Goal: Task Accomplishment & Management: Complete application form

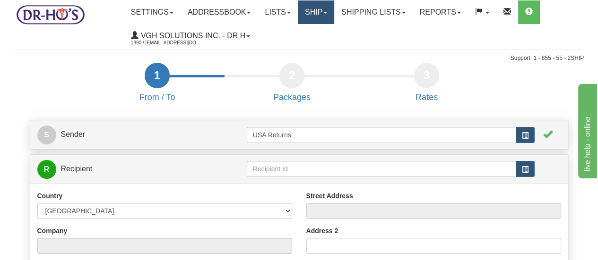
click at [314, 9] on link "Ship" at bounding box center [316, 12] width 36 height 24
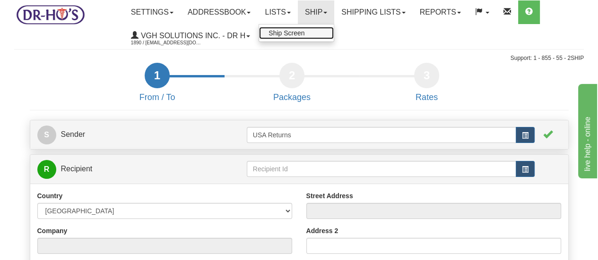
click at [292, 33] on span "Ship Screen" at bounding box center [287, 33] width 36 height 8
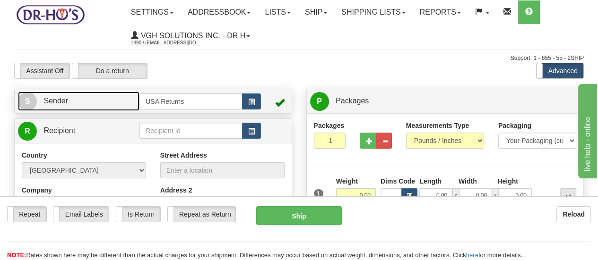
click at [28, 98] on span "S" at bounding box center [27, 101] width 19 height 19
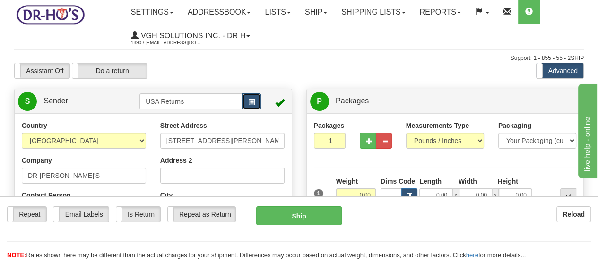
click at [258, 102] on button "button" at bounding box center [251, 102] width 19 height 16
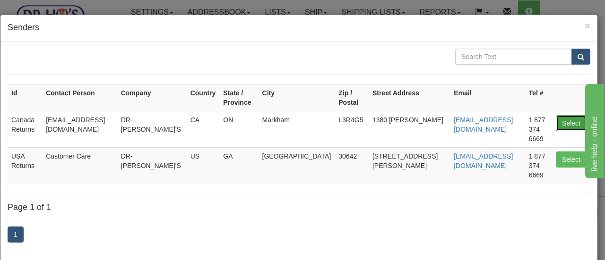
click at [556, 115] on button "Select" at bounding box center [571, 123] width 31 height 16
type input "Canada Returns"
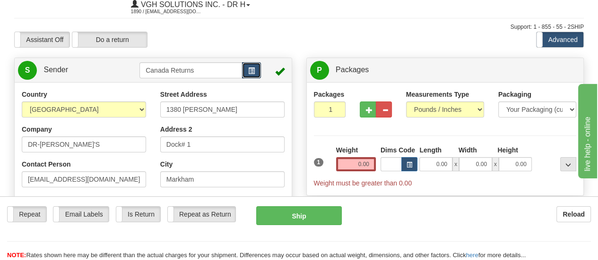
scroll to position [47, 0]
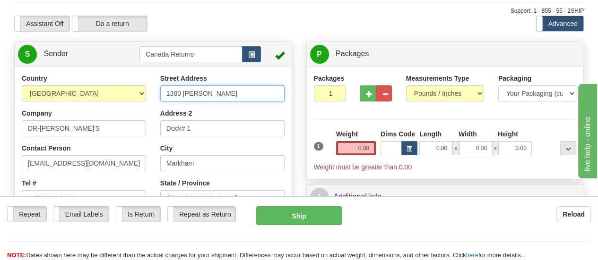
drag, startPoint x: 242, startPoint y: 96, endPoint x: 152, endPoint y: 78, distance: 92.1
click at [152, 78] on div "Country [GEOGRAPHIC_DATA] [GEOGRAPHIC_DATA] [GEOGRAPHIC_DATA] [GEOGRAPHIC_DATA]…" at bounding box center [153, 205] width 277 height 262
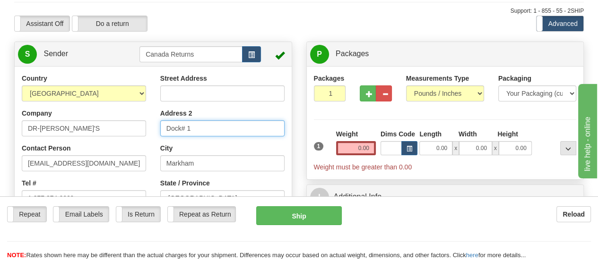
drag, startPoint x: 220, startPoint y: 128, endPoint x: 151, endPoint y: 119, distance: 69.1
click at [151, 119] on div "Country [GEOGRAPHIC_DATA] [GEOGRAPHIC_DATA] [GEOGRAPHIC_DATA] [GEOGRAPHIC_DATA]…" at bounding box center [153, 205] width 277 height 262
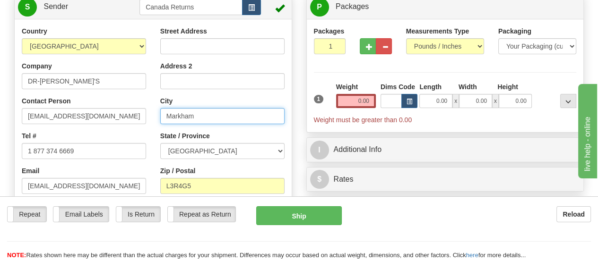
drag, startPoint x: 210, startPoint y: 120, endPoint x: 160, endPoint y: 115, distance: 50.3
click at [160, 115] on input "Markham" at bounding box center [222, 116] width 124 height 16
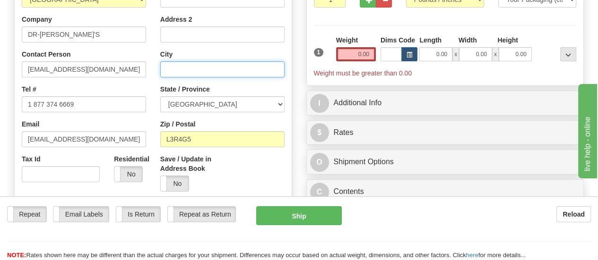
scroll to position [142, 0]
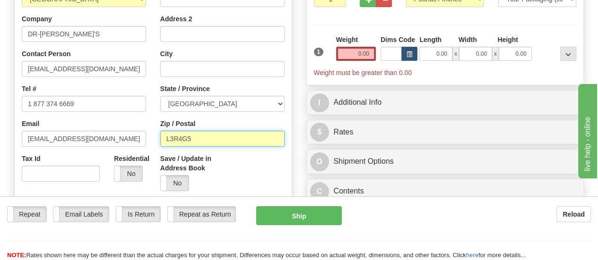
drag, startPoint x: 221, startPoint y: 142, endPoint x: 149, endPoint y: 130, distance: 72.4
click at [149, 130] on div "Country [GEOGRAPHIC_DATA] [GEOGRAPHIC_DATA] [GEOGRAPHIC_DATA] [GEOGRAPHIC_DATA]…" at bounding box center [153, 110] width 277 height 262
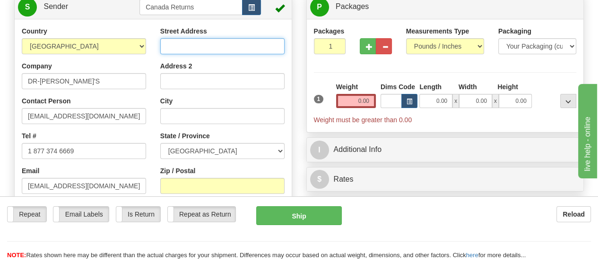
click at [247, 47] on input "Street Address" at bounding box center [222, 46] width 124 height 16
paste input "[STREET_ADDRESS][PERSON_NAME]"
type input "[STREET_ADDRESS][PERSON_NAME]"
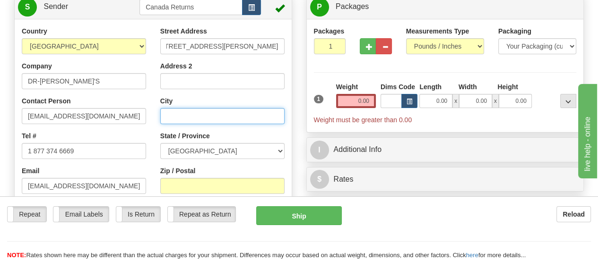
scroll to position [0, 0]
click at [238, 117] on input "City" at bounding box center [222, 116] width 124 height 16
paste input "[STREET_ADDRESS][PERSON_NAME]"
type input "[STREET_ADDRESS][PERSON_NAME]"
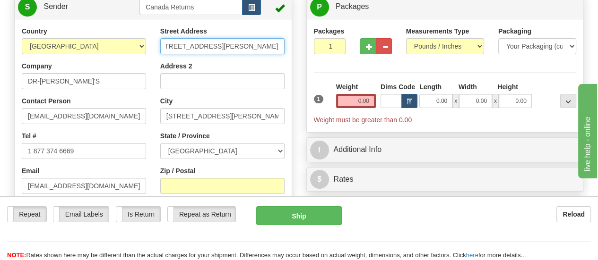
drag, startPoint x: 219, startPoint y: 45, endPoint x: 280, endPoint y: 51, distance: 61.3
click at [280, 51] on input "[STREET_ADDRESS][PERSON_NAME]" at bounding box center [222, 46] width 124 height 16
type input "[STREET_ADDRESS][PERSON_NAME]"
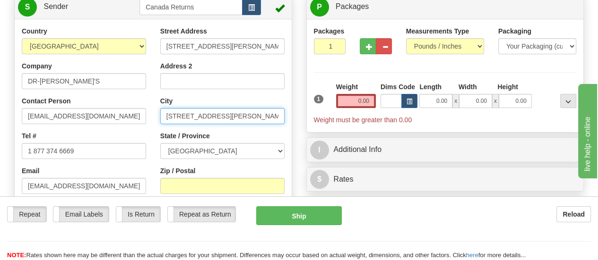
drag, startPoint x: 217, startPoint y: 117, endPoint x: 166, endPoint y: 113, distance: 51.2
click at [166, 113] on input "[STREET_ADDRESS][PERSON_NAME]" at bounding box center [222, 116] width 124 height 16
drag, startPoint x: 186, startPoint y: 115, endPoint x: 280, endPoint y: 128, distance: 95.0
click at [280, 128] on div "Street Address [STREET_ADDRESS][PERSON_NAME] Address 2 [GEOGRAPHIC_DATA] N0N1J0…" at bounding box center [222, 135] width 139 height 219
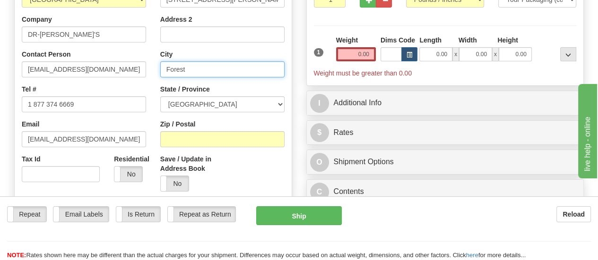
scroll to position [142, 0]
type input "Forest"
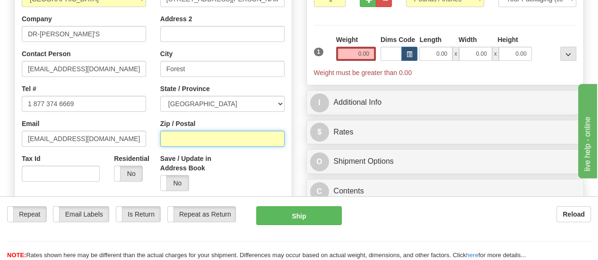
click at [258, 142] on input "Zip / Postal" at bounding box center [222, 139] width 124 height 16
paste input "[STREET_ADDRESS][PERSON_NAME]"
drag, startPoint x: 230, startPoint y: 141, endPoint x: 145, endPoint y: 126, distance: 86.4
click at [145, 126] on div "Country [GEOGRAPHIC_DATA] [GEOGRAPHIC_DATA] [GEOGRAPHIC_DATA] [GEOGRAPHIC_DATA]…" at bounding box center [153, 110] width 277 height 262
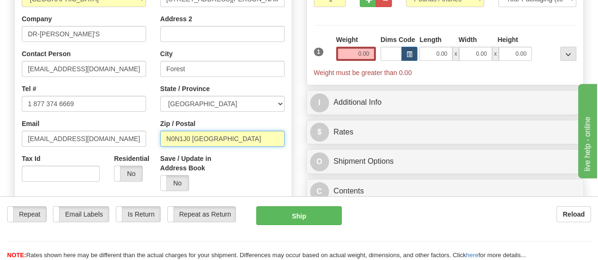
click at [233, 139] on input "N0N1J0 [GEOGRAPHIC_DATA]" at bounding box center [222, 139] width 124 height 16
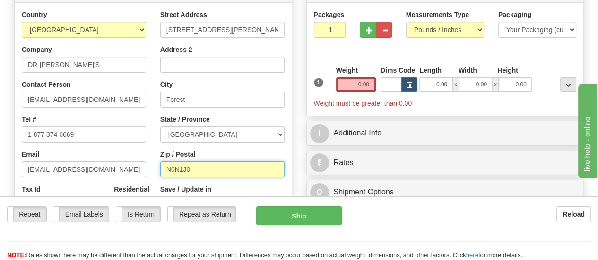
scroll to position [95, 0]
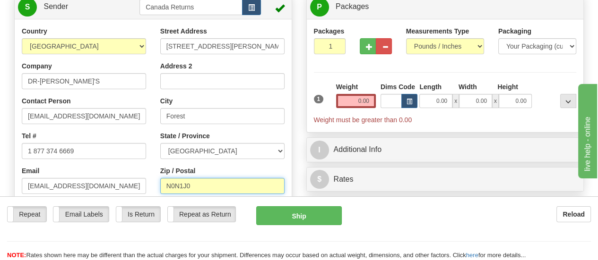
type input "N0N1J0"
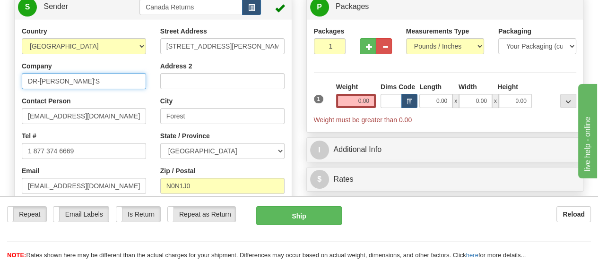
drag, startPoint x: 61, startPoint y: 77, endPoint x: 0, endPoint y: 72, distance: 60.7
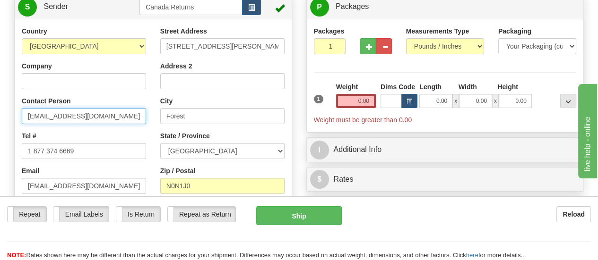
drag, startPoint x: 101, startPoint y: 119, endPoint x: 0, endPoint y: 103, distance: 101.9
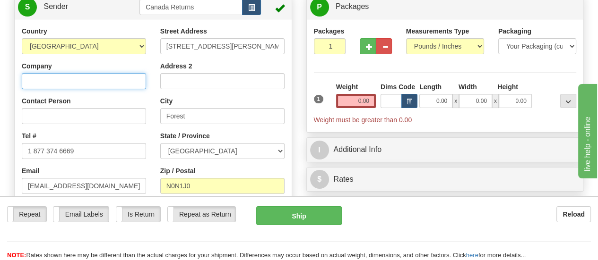
click at [120, 85] on input "Company" at bounding box center [84, 81] width 124 height 16
paste input "[PERSON_NAME]"
type input "[PERSON_NAME]"
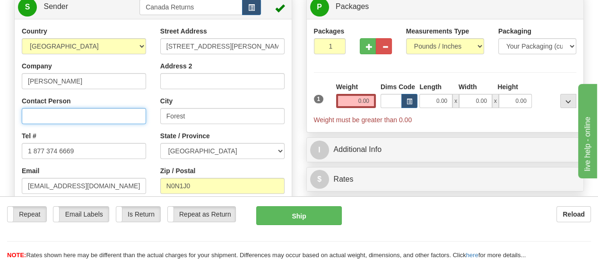
click at [120, 115] on input "Contact Person" at bounding box center [84, 116] width 124 height 16
paste input "[PERSON_NAME]"
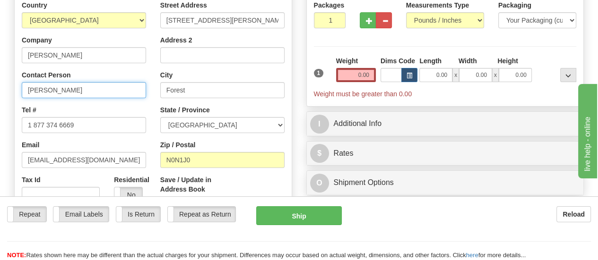
scroll to position [142, 0]
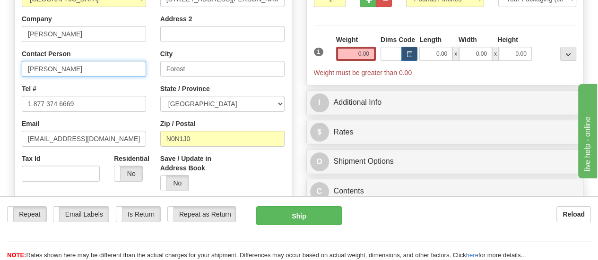
type input "[PERSON_NAME]"
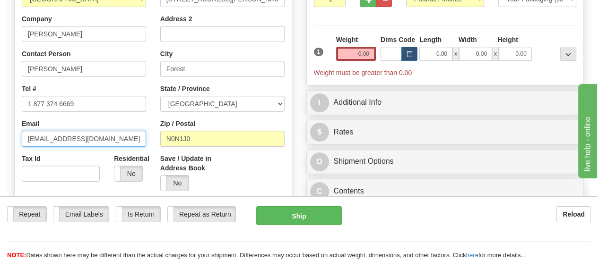
drag, startPoint x: 98, startPoint y: 139, endPoint x: 0, endPoint y: 125, distance: 98.8
click at [0, 125] on div "Toggle navigation Settings Shipping Preferences Fields Preferences New" at bounding box center [299, 258] width 598 height 801
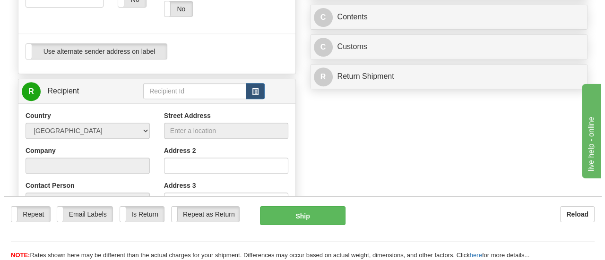
scroll to position [284, 0]
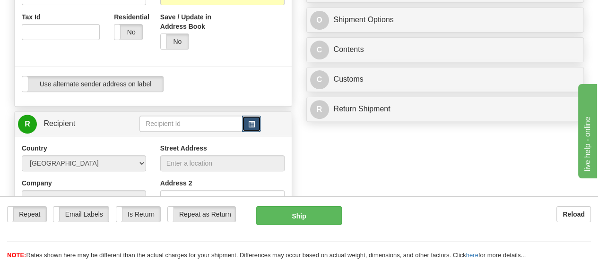
click at [252, 123] on span "button" at bounding box center [251, 125] width 7 height 6
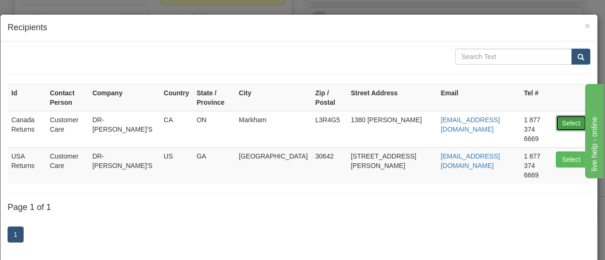
click at [561, 115] on button "Select" at bounding box center [571, 123] width 31 height 16
type input "Canada Returns"
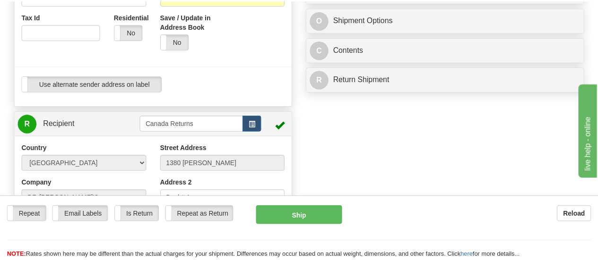
scroll to position [66, 0]
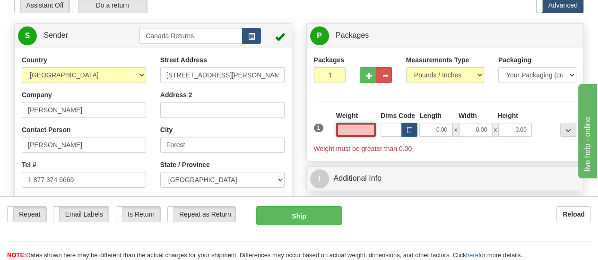
click at [368, 127] on input "text" at bounding box center [356, 130] width 40 height 14
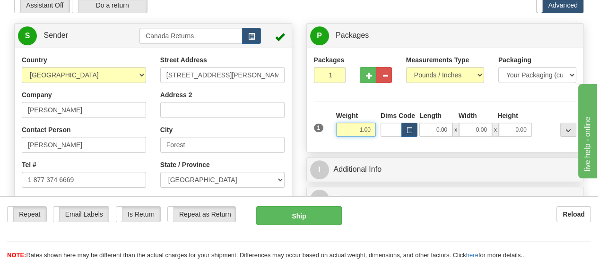
type input "1.00"
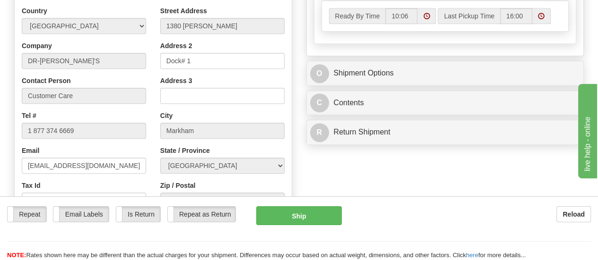
scroll to position [444, 0]
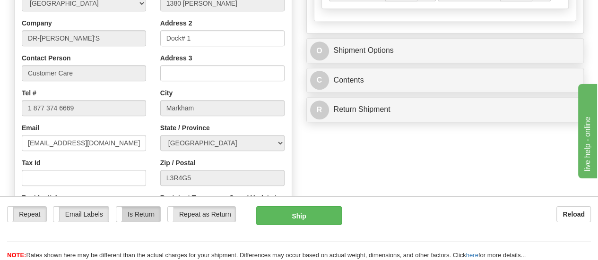
click at [140, 207] on label "Is Return" at bounding box center [138, 214] width 44 height 15
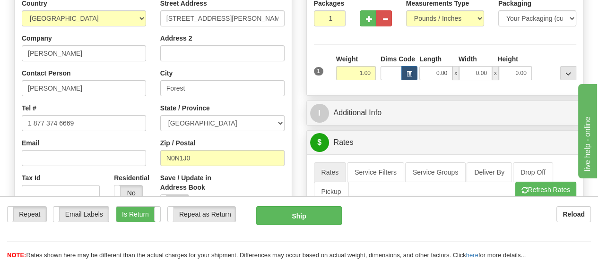
scroll to position [113, 0]
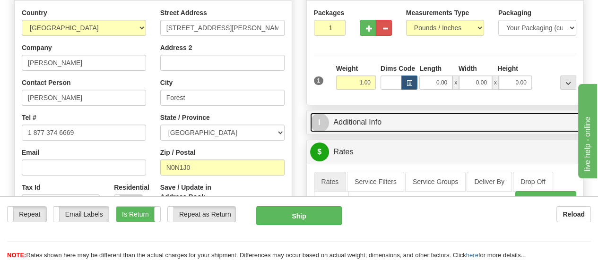
click at [356, 124] on link "I Additional Info" at bounding box center [445, 122] width 270 height 19
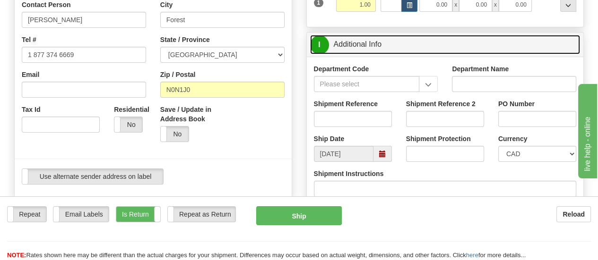
scroll to position [208, 0]
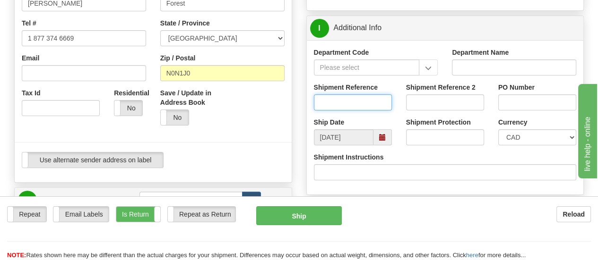
click at [367, 103] on input "Shipment Reference" at bounding box center [353, 103] width 78 height 16
paste input "CU25805159"
click at [385, 138] on span at bounding box center [382, 137] width 7 height 7
type input "CU25805159"
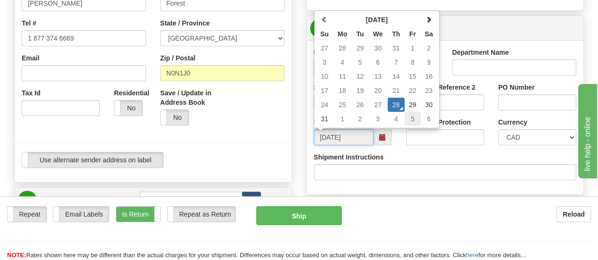
click at [415, 119] on td "5" at bounding box center [413, 119] width 16 height 14
type input "[DATE]"
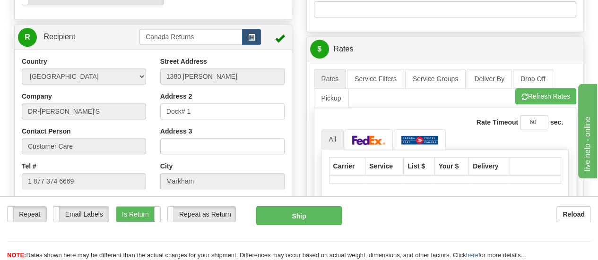
scroll to position [349, 0]
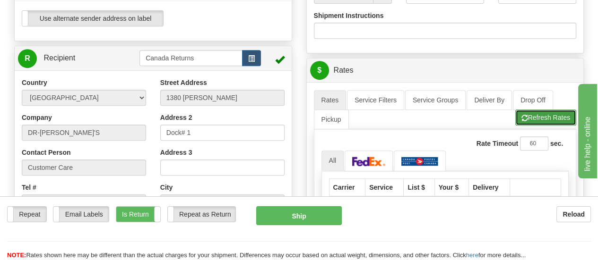
click at [530, 114] on button "Refresh Rates" at bounding box center [545, 118] width 61 height 16
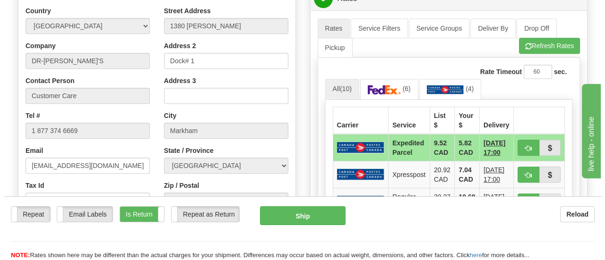
scroll to position [444, 0]
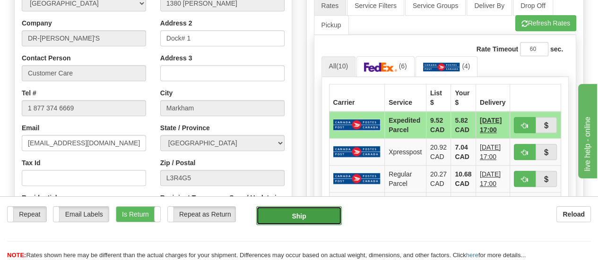
click at [291, 207] on button "Ship" at bounding box center [299, 216] width 86 height 19
type input "DOM.EP"
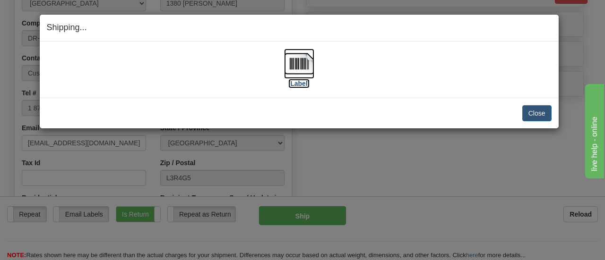
click at [302, 83] on label "[Label]" at bounding box center [299, 83] width 22 height 9
click at [543, 112] on button "Close" at bounding box center [536, 113] width 29 height 16
